Goal: Task Accomplishment & Management: Use online tool/utility

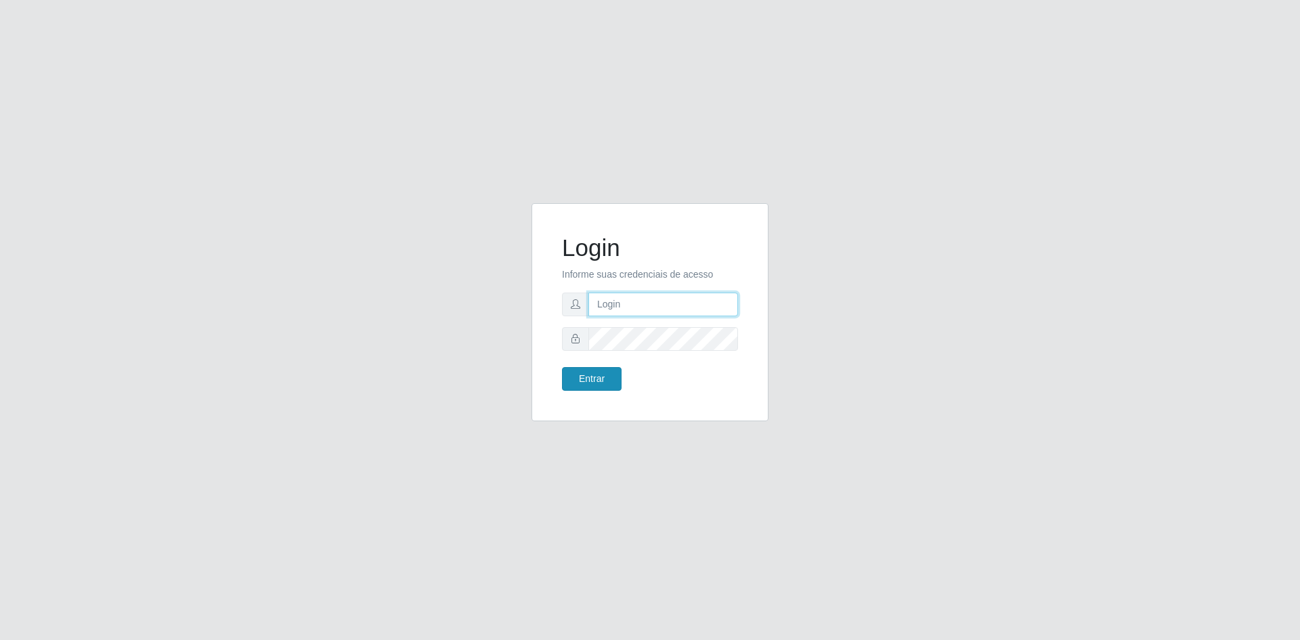
type input "[EMAIL_ADDRESS][DOMAIN_NAME]"
click at [596, 386] on button "Entrar" at bounding box center [592, 379] width 60 height 24
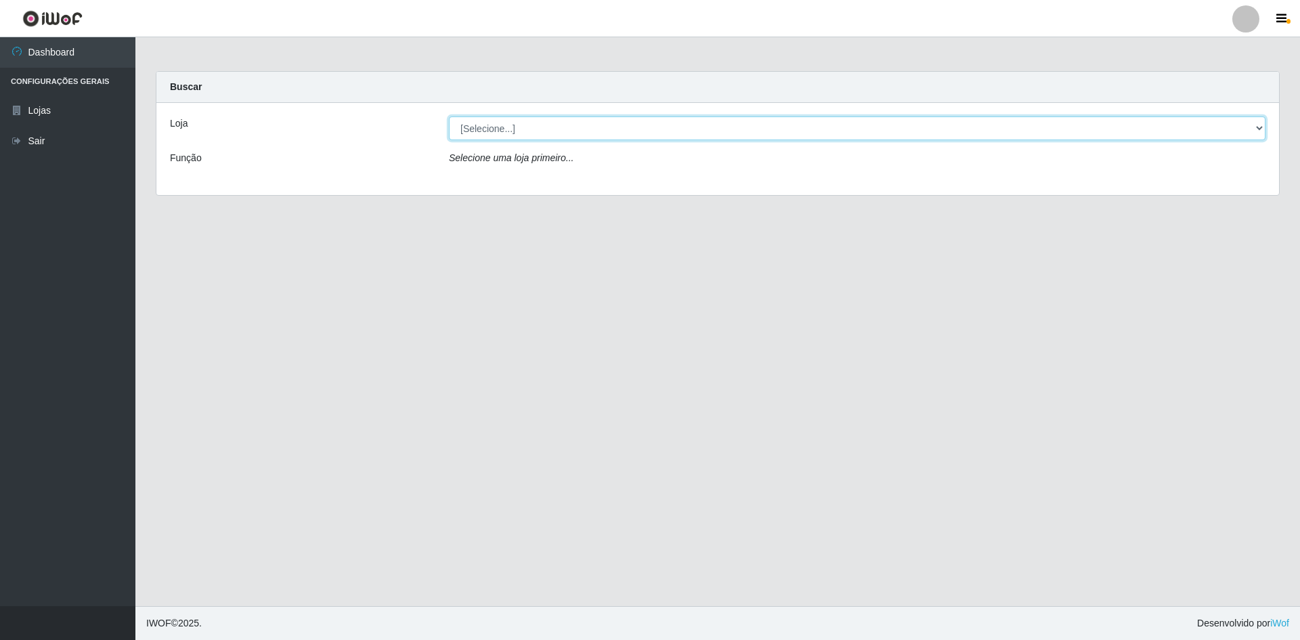
click at [600, 131] on select "[Selecione...] Hiper Queiroz - [GEOGRAPHIC_DATA] [GEOGRAPHIC_DATA] [GEOGRAPHIC_…" at bounding box center [857, 128] width 817 height 24
select select "517"
click at [449, 116] on select "[Selecione...] Hiper Queiroz - [GEOGRAPHIC_DATA] [GEOGRAPHIC_DATA] [GEOGRAPHIC_…" at bounding box center [857, 128] width 817 height 24
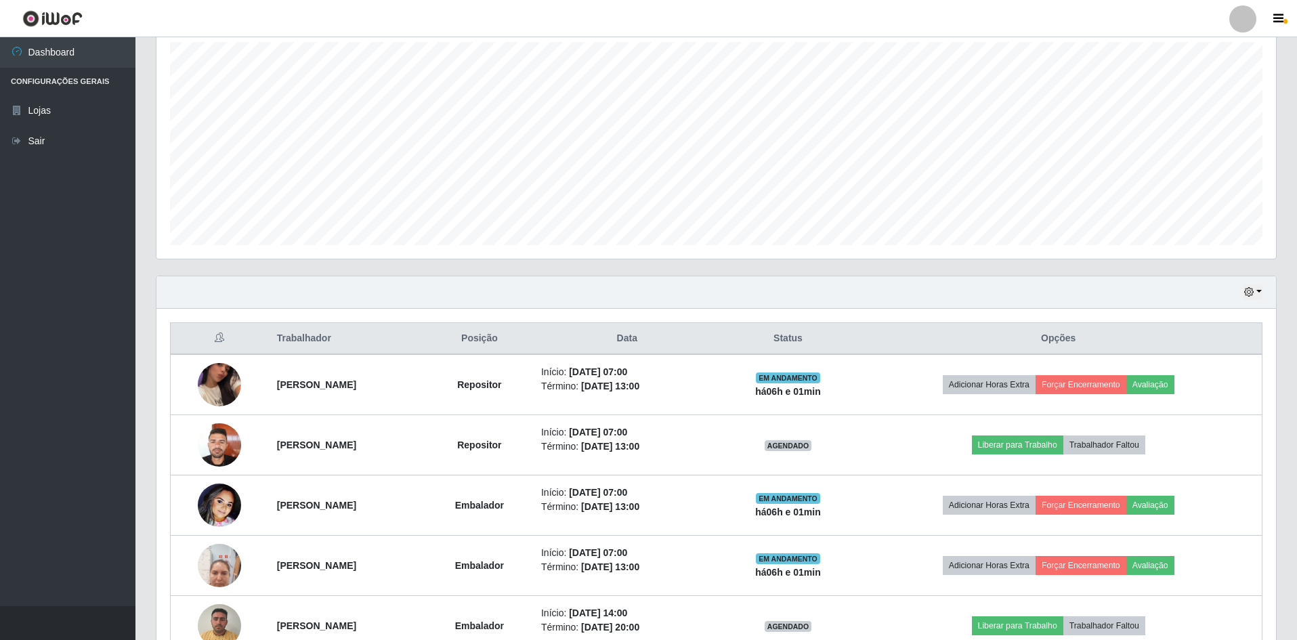
scroll to position [339, 0]
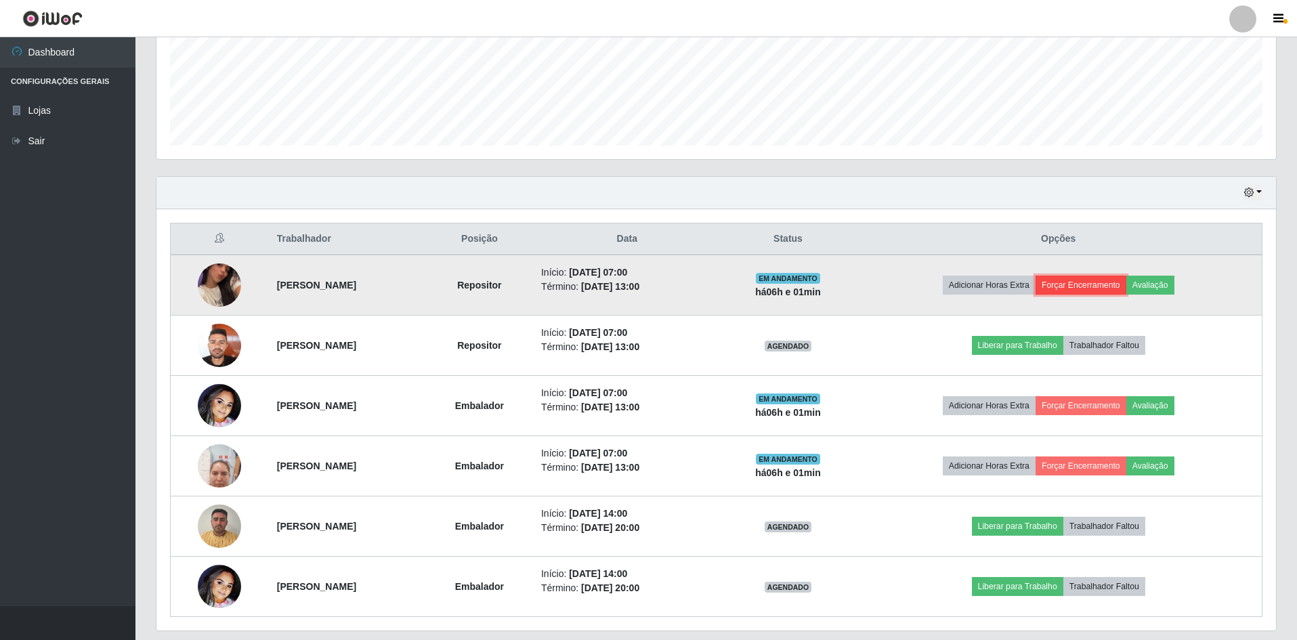
click at [1090, 286] on button "Forçar Encerramento" at bounding box center [1080, 285] width 91 height 19
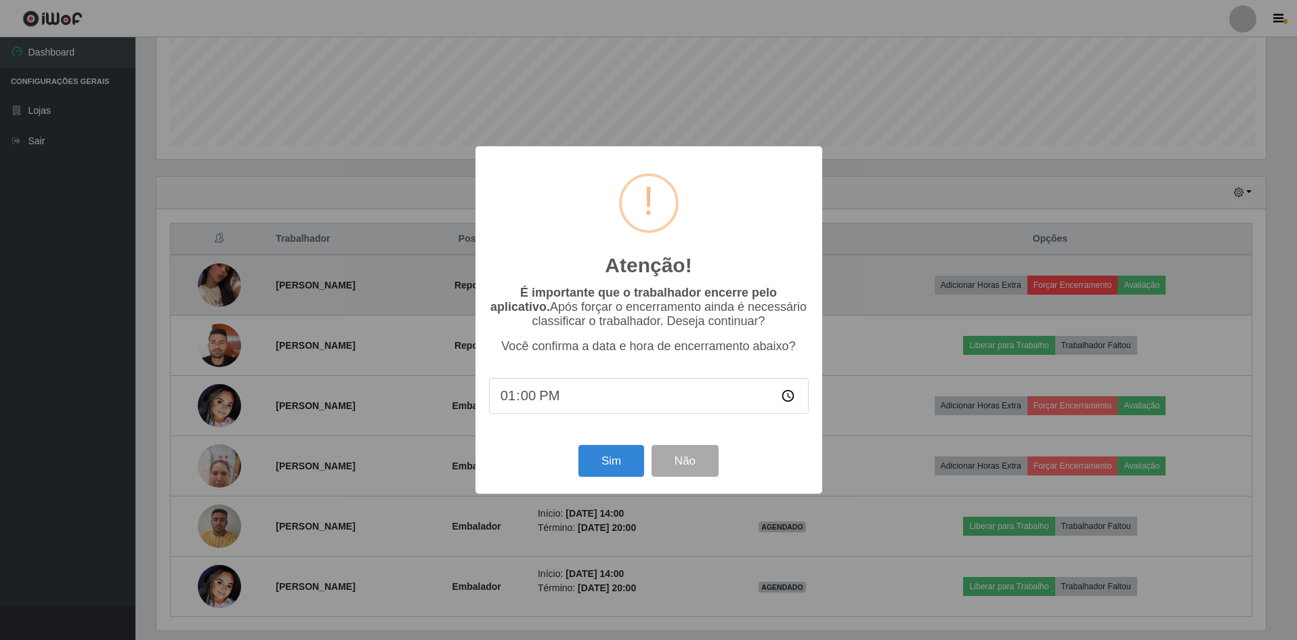
scroll to position [281, 1113]
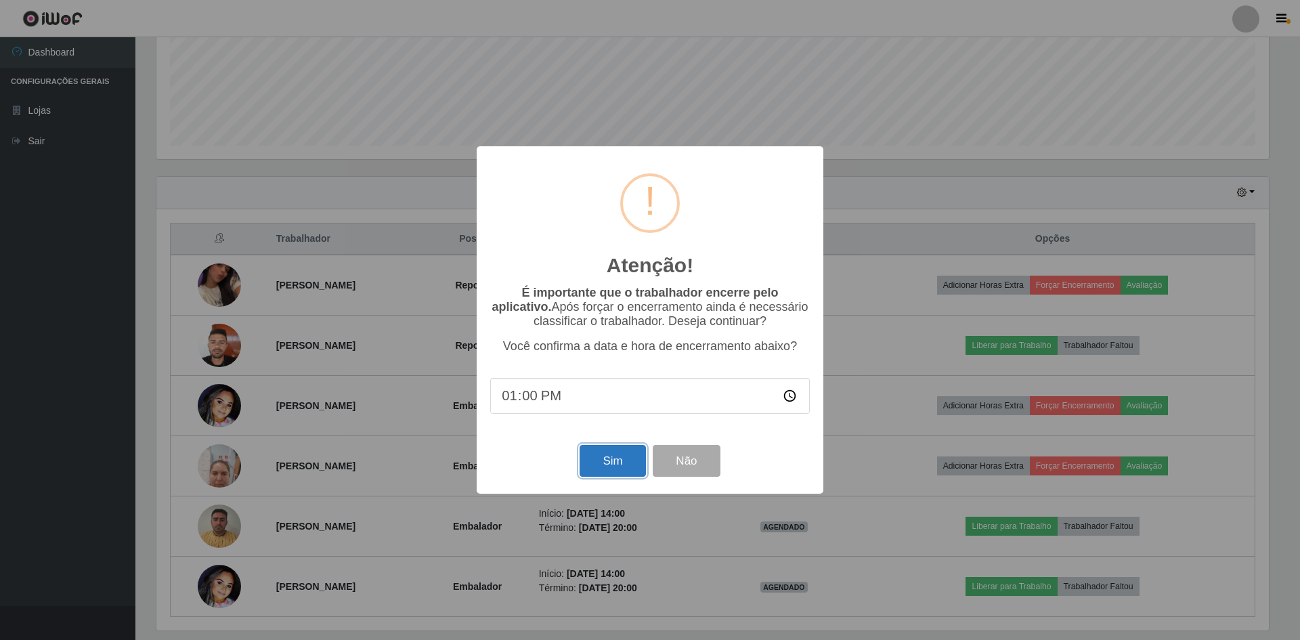
click at [632, 471] on button "Sim" at bounding box center [613, 461] width 66 height 32
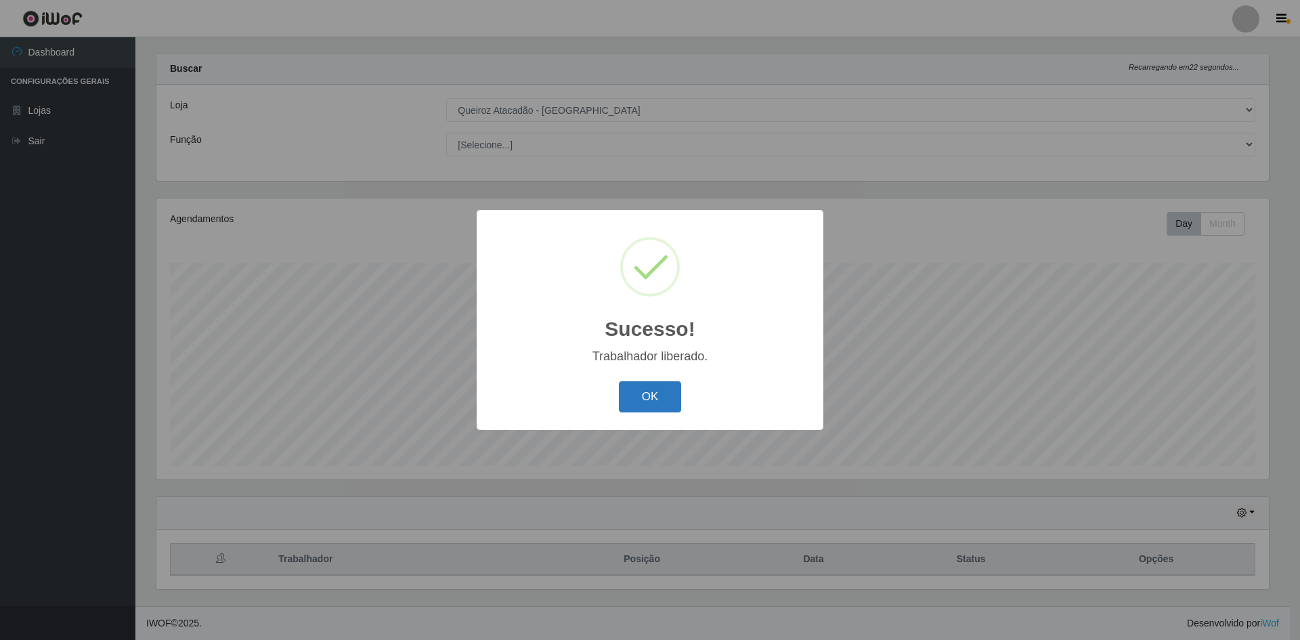
click at [657, 402] on button "OK" at bounding box center [650, 397] width 63 height 32
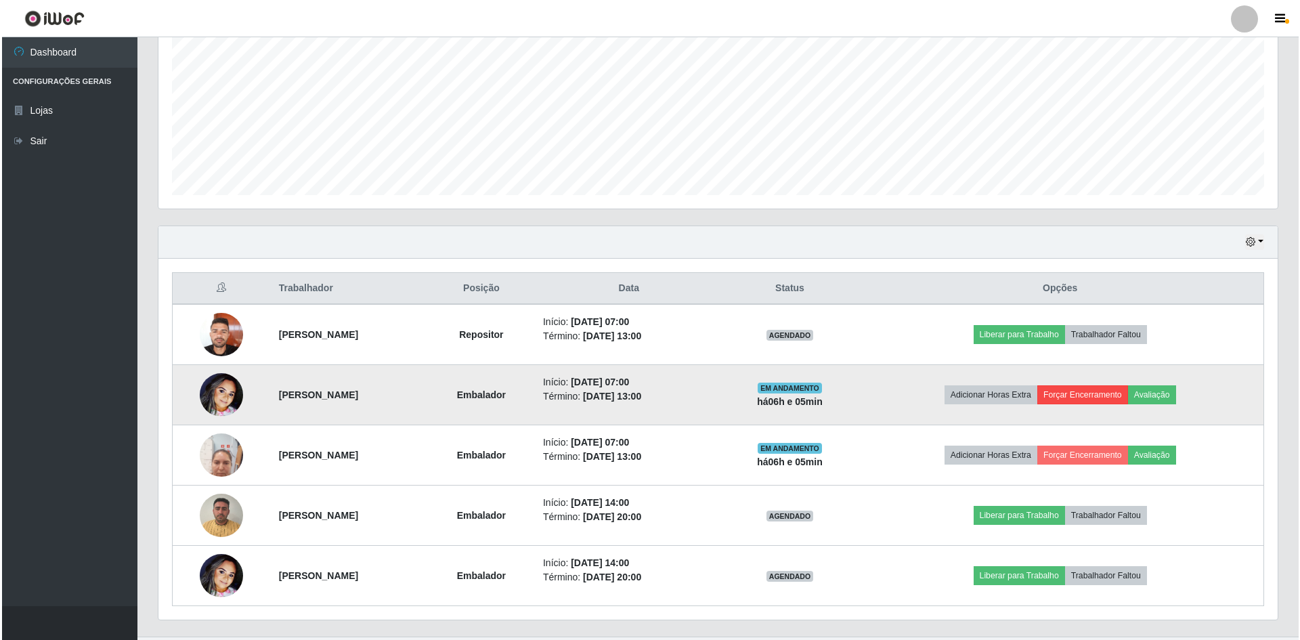
scroll to position [320, 0]
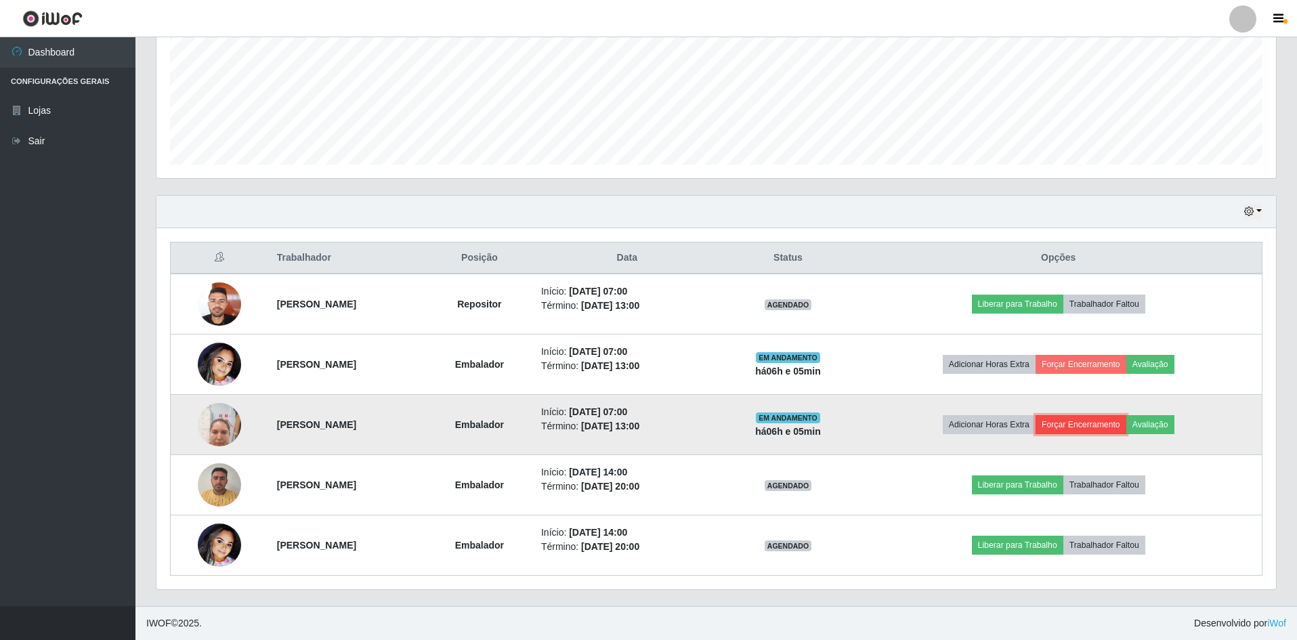
click at [1094, 425] on button "Forçar Encerramento" at bounding box center [1080, 424] width 91 height 19
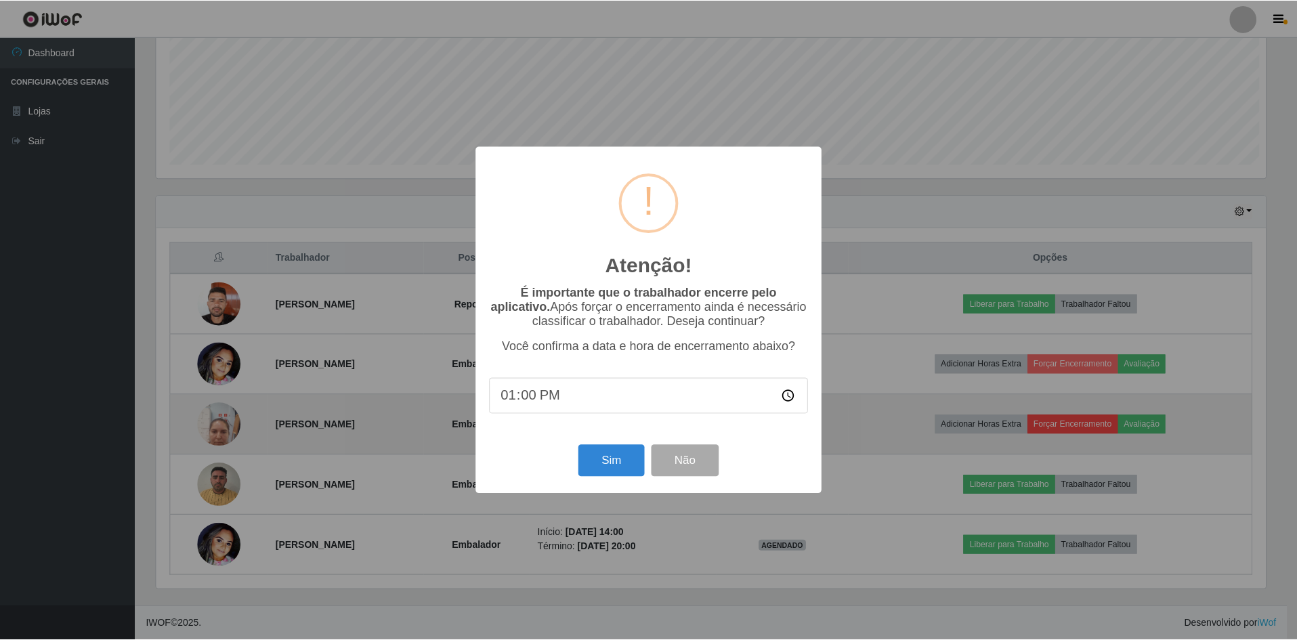
scroll to position [281, 1113]
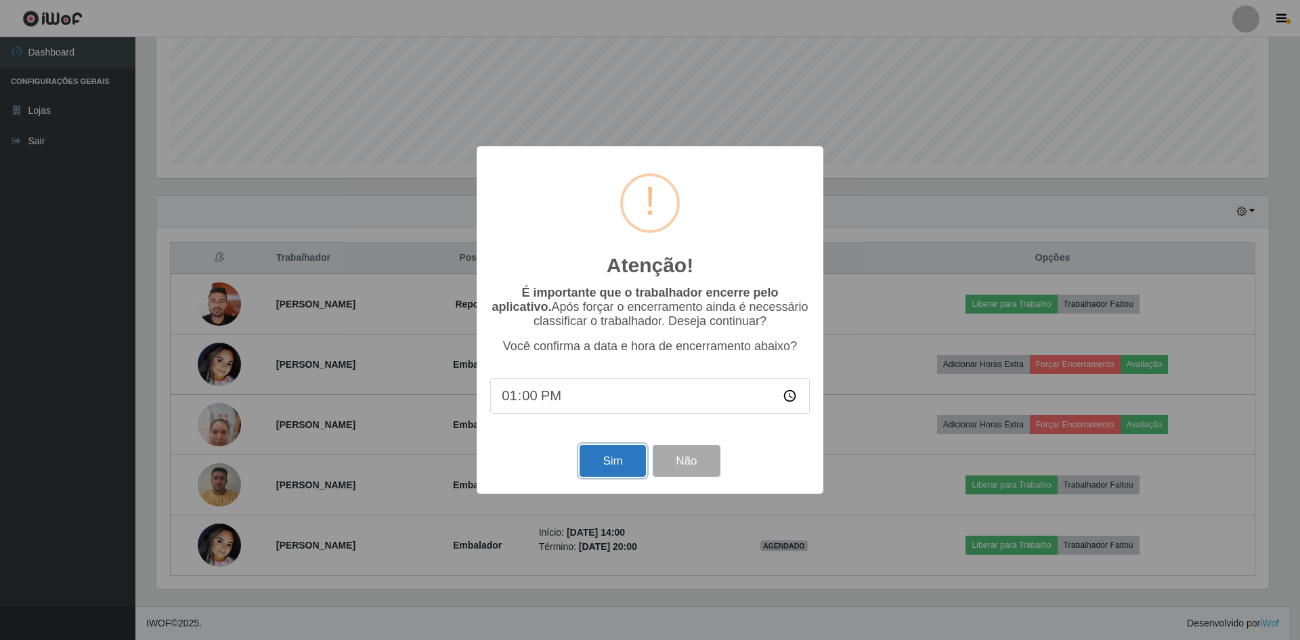
click at [616, 465] on button "Sim" at bounding box center [613, 461] width 66 height 32
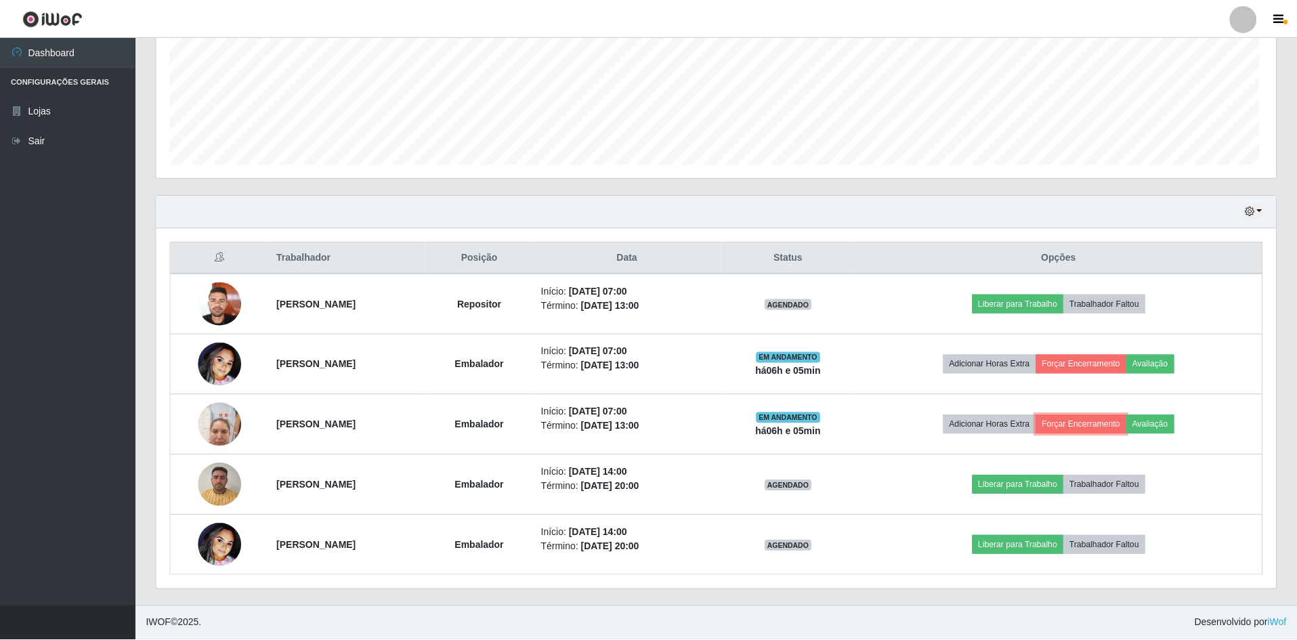
scroll to position [281, 1119]
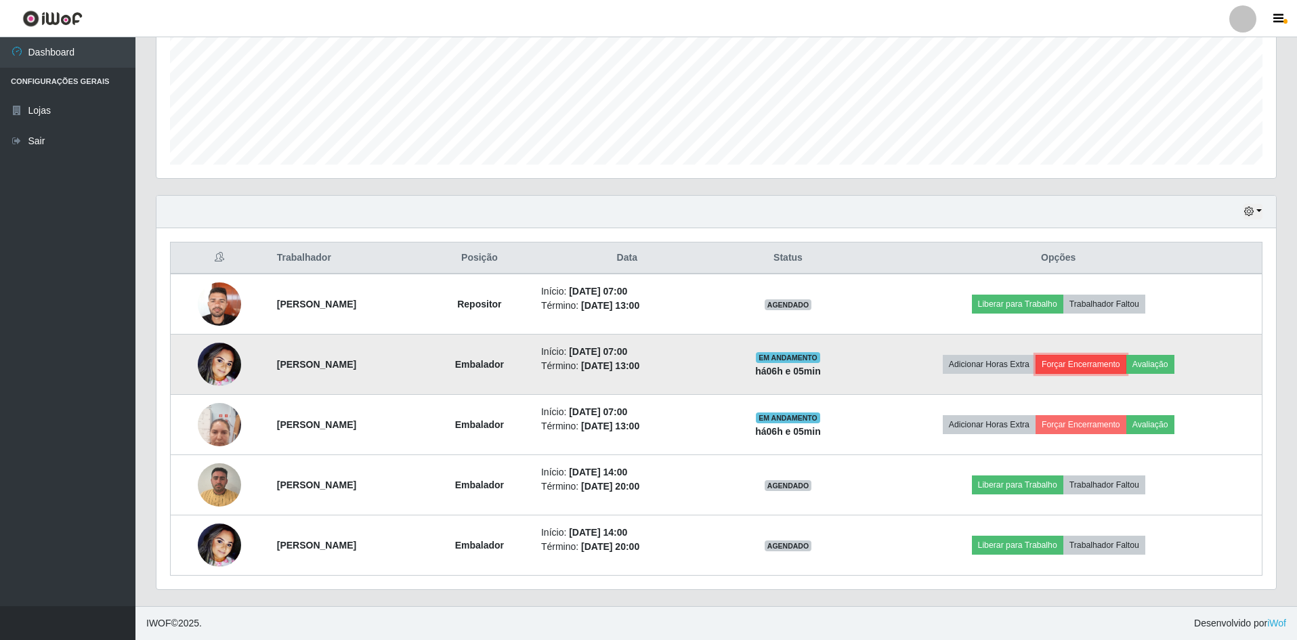
click at [1113, 368] on button "Forçar Encerramento" at bounding box center [1080, 364] width 91 height 19
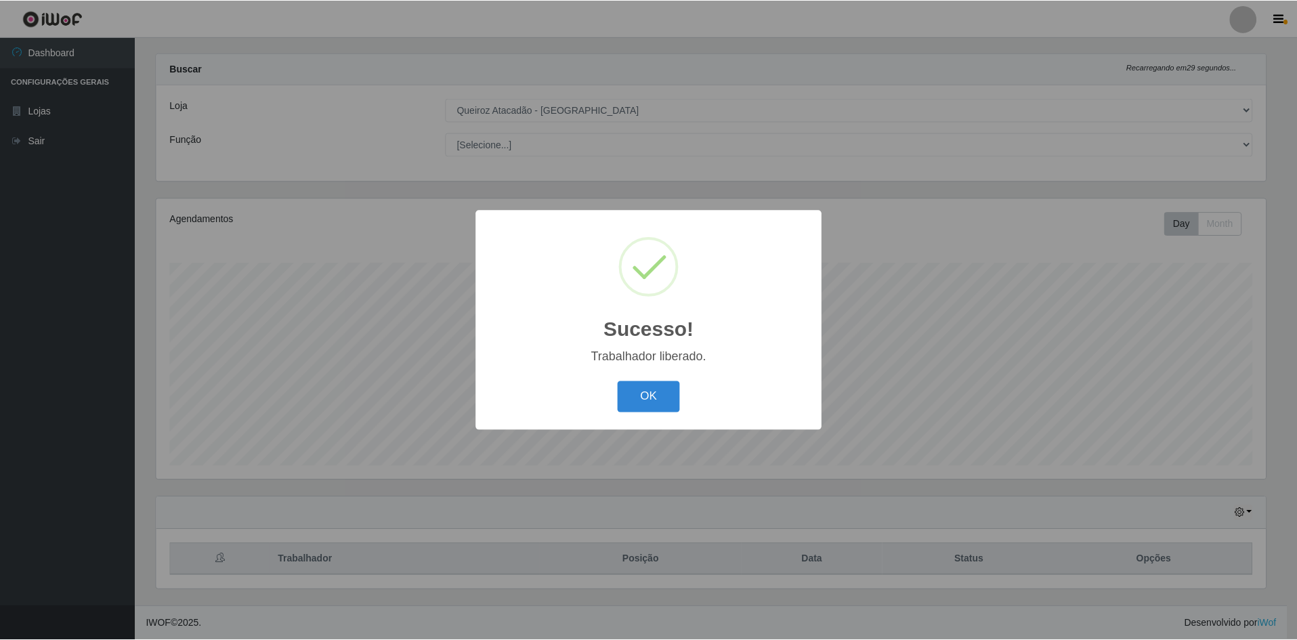
scroll to position [18, 0]
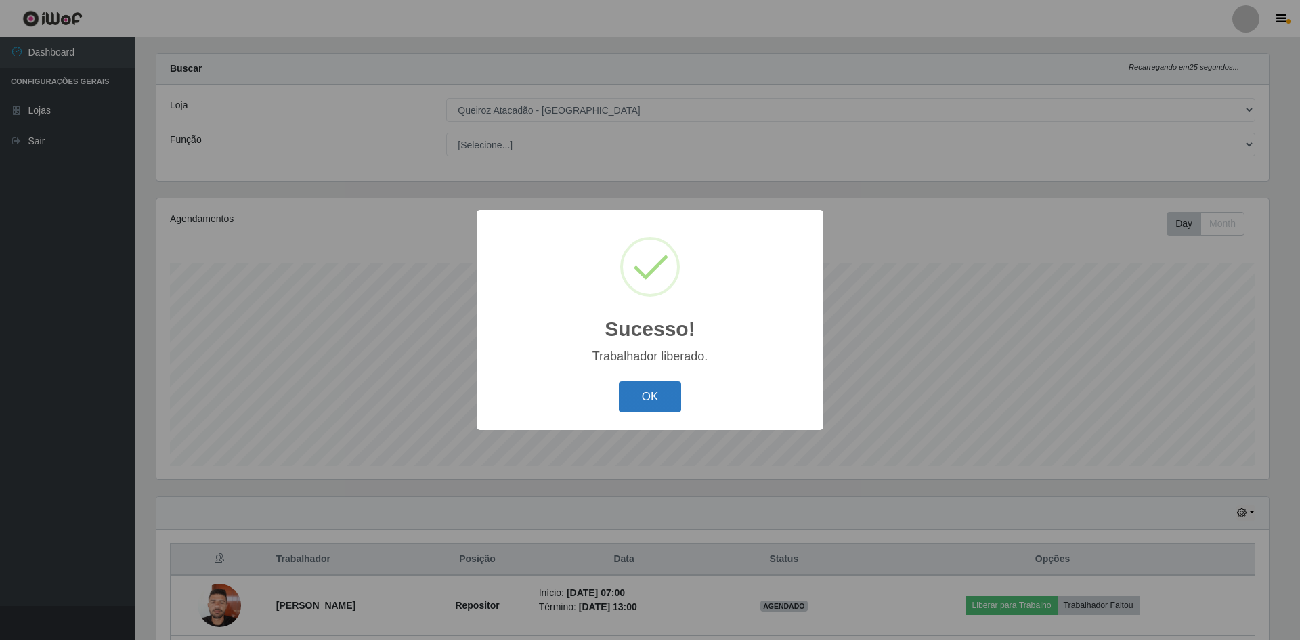
click at [647, 402] on button "OK" at bounding box center [650, 397] width 63 height 32
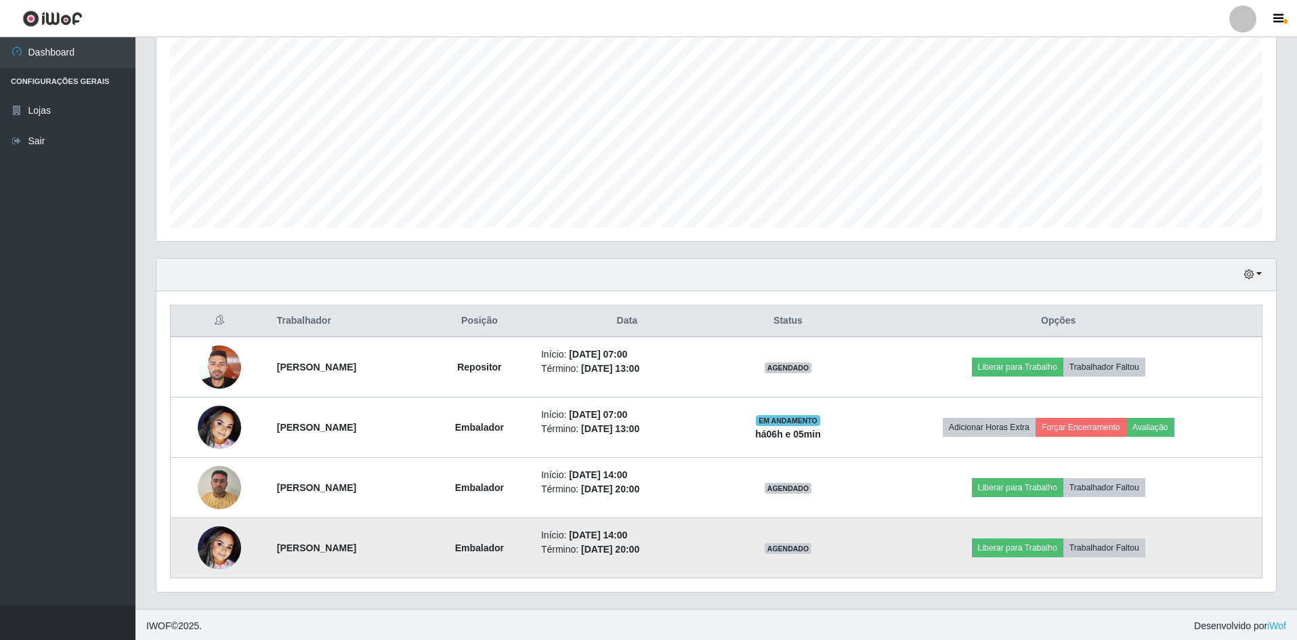
scroll to position [259, 0]
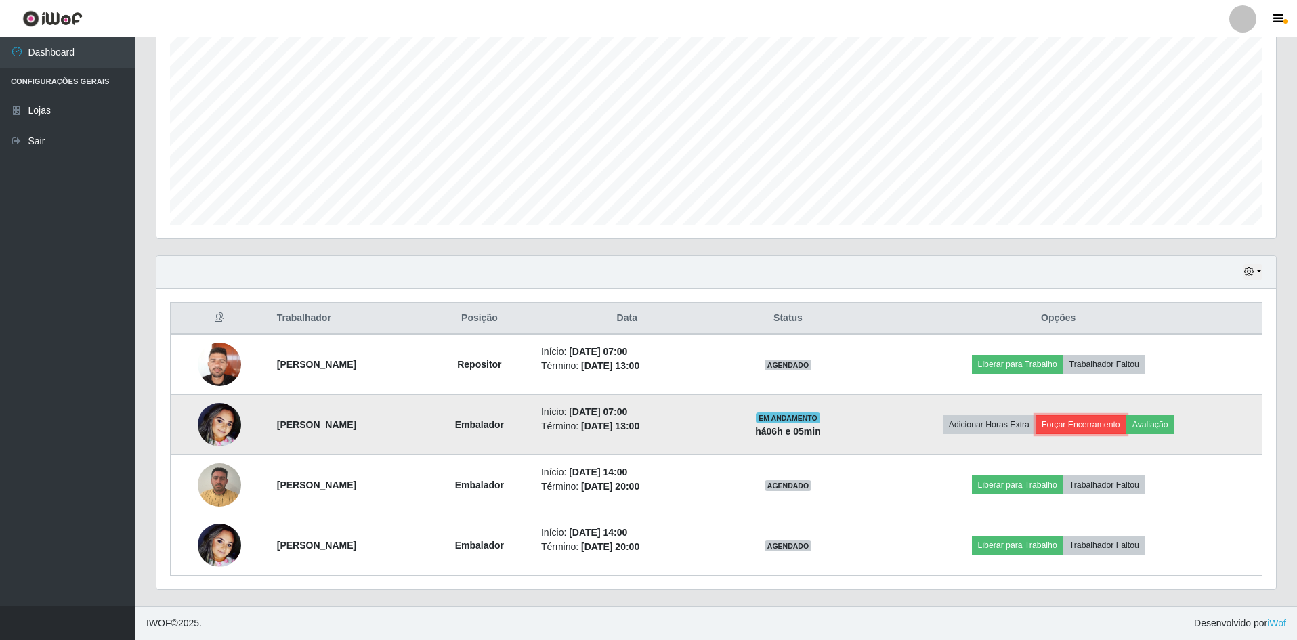
click at [1117, 427] on button "Forçar Encerramento" at bounding box center [1080, 424] width 91 height 19
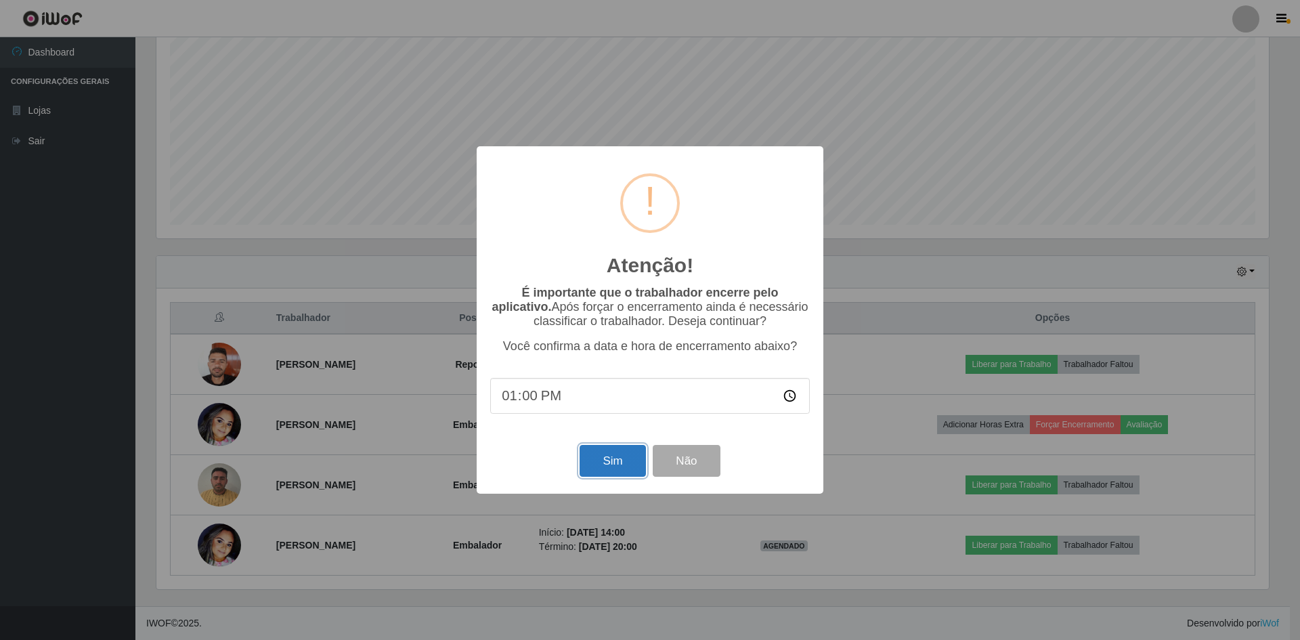
click at [617, 460] on button "Sim" at bounding box center [613, 461] width 66 height 32
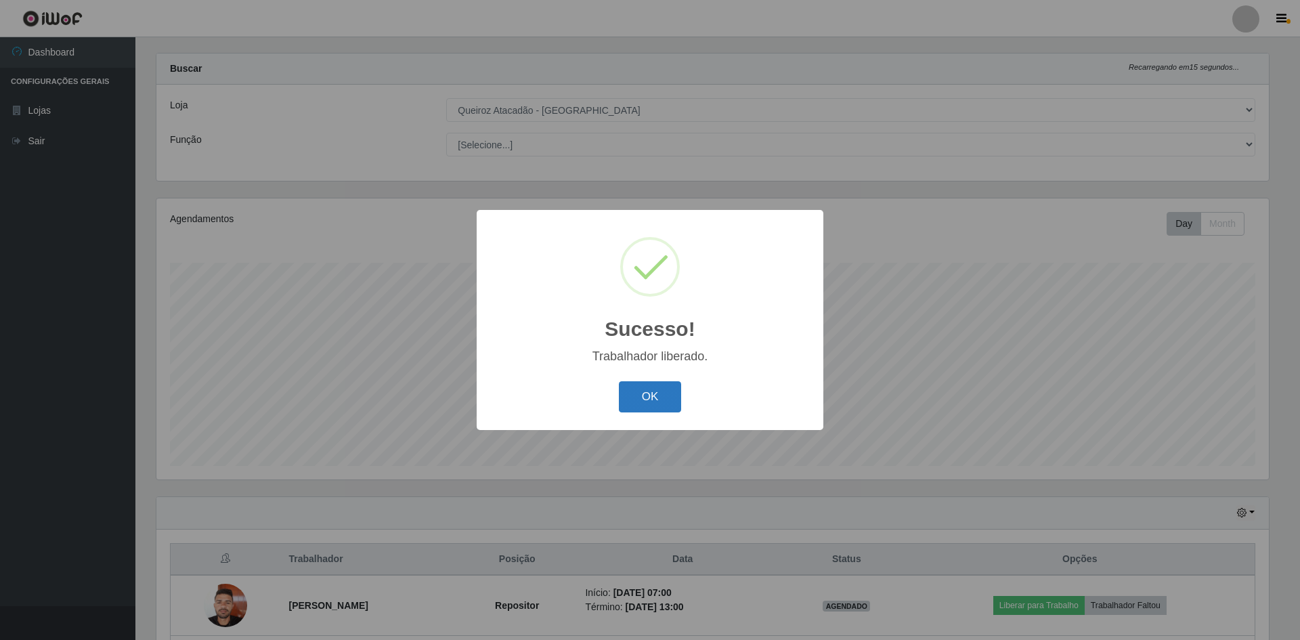
click at [651, 401] on button "OK" at bounding box center [650, 397] width 63 height 32
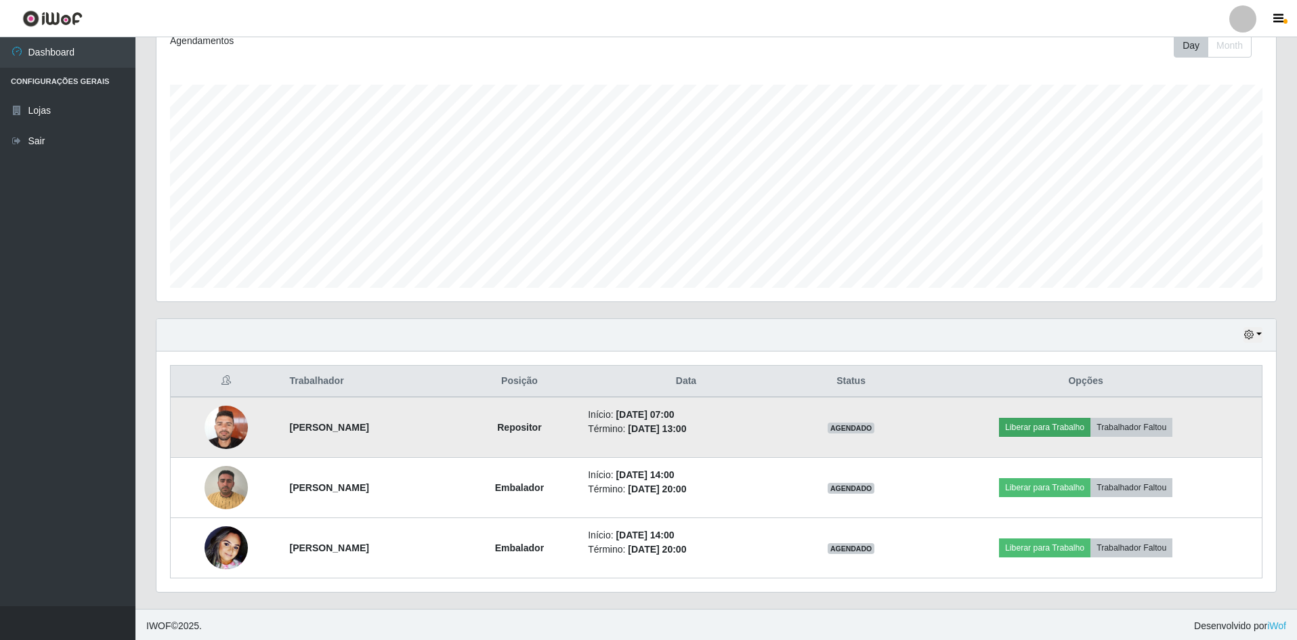
scroll to position [199, 0]
